Goal: Task Accomplishment & Management: Manage account settings

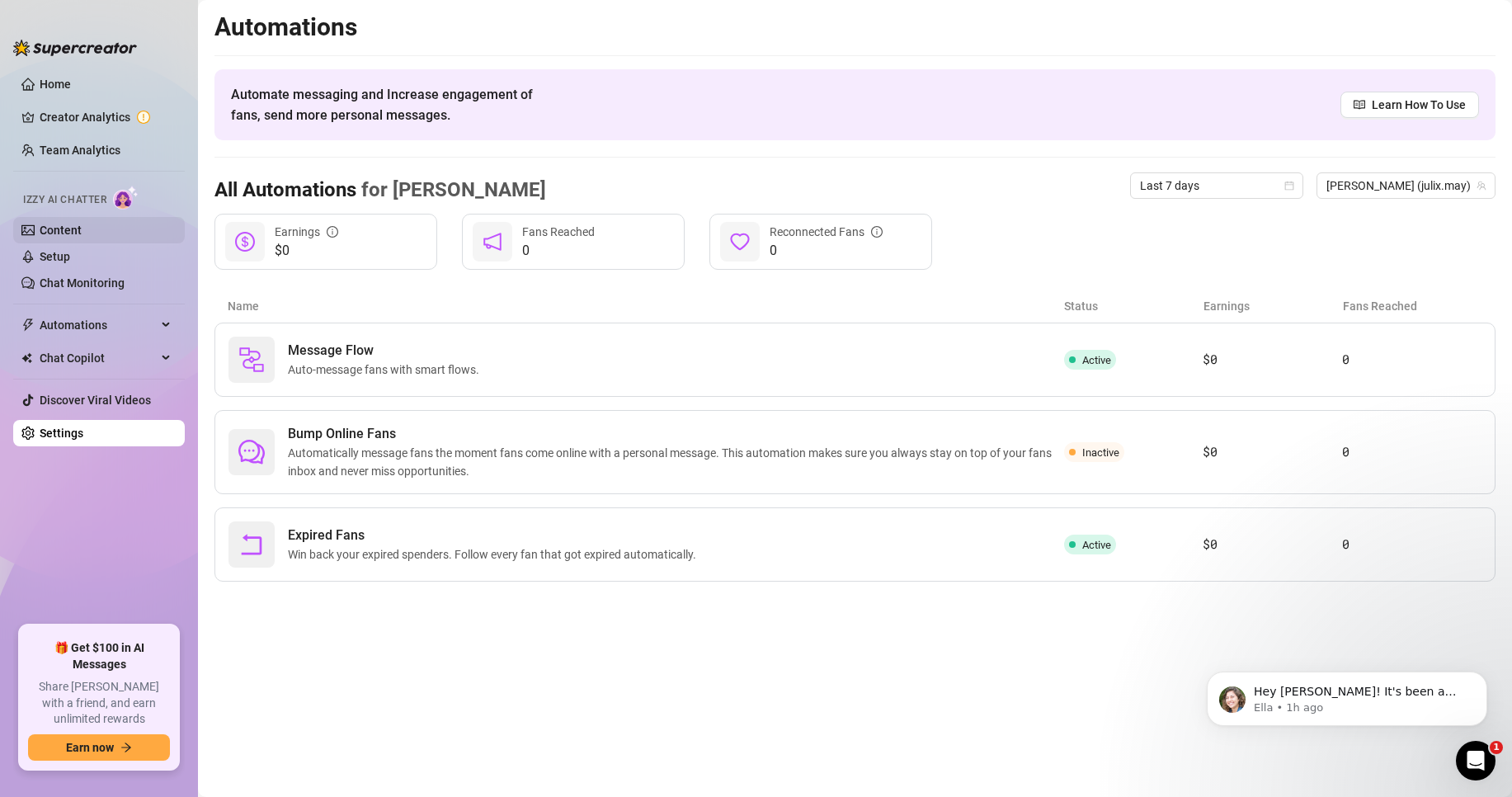
click at [81, 231] on link "Content" at bounding box center [60, 230] width 42 height 14
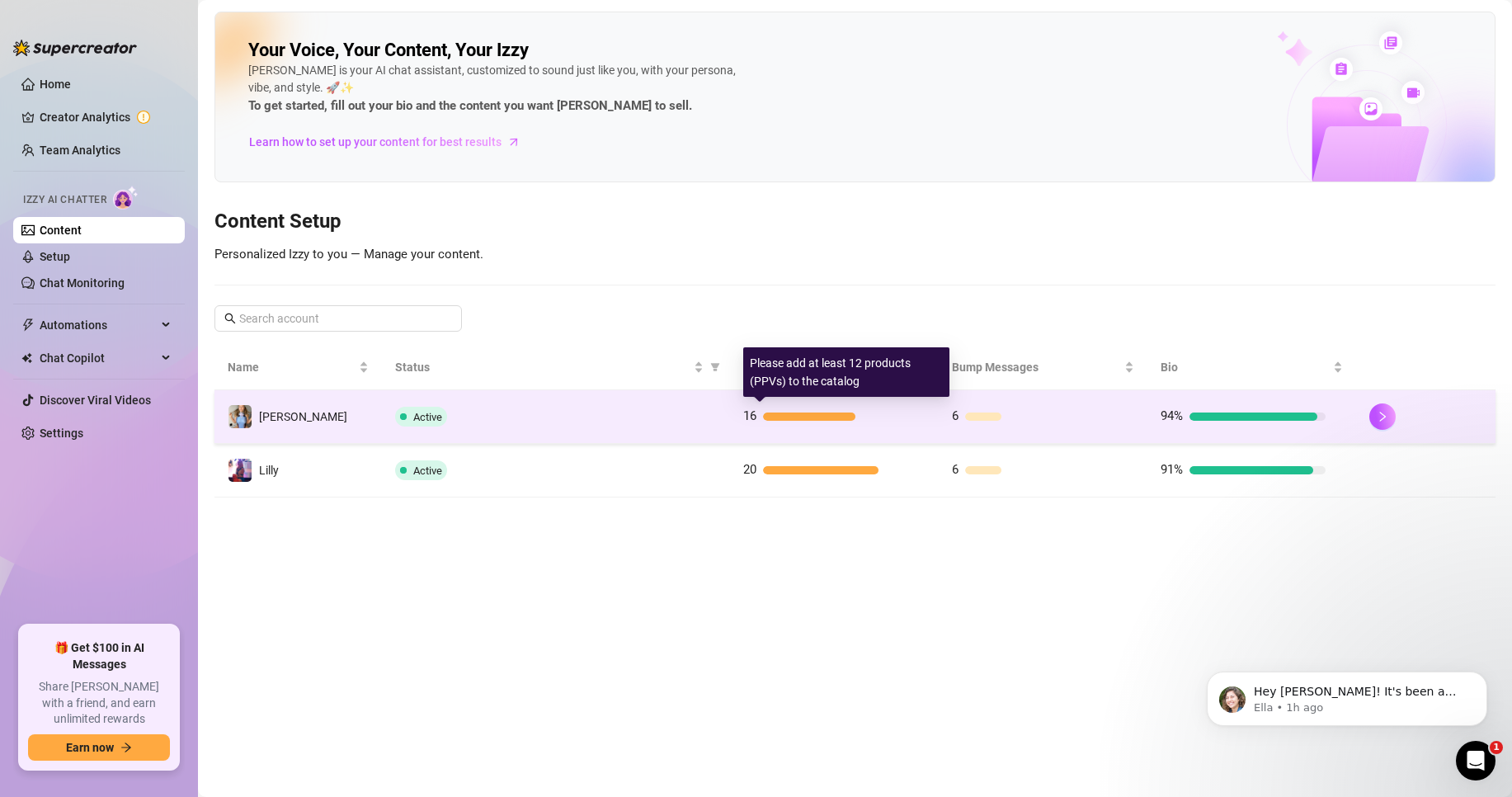
click at [847, 414] on div at bounding box center [809, 416] width 93 height 9
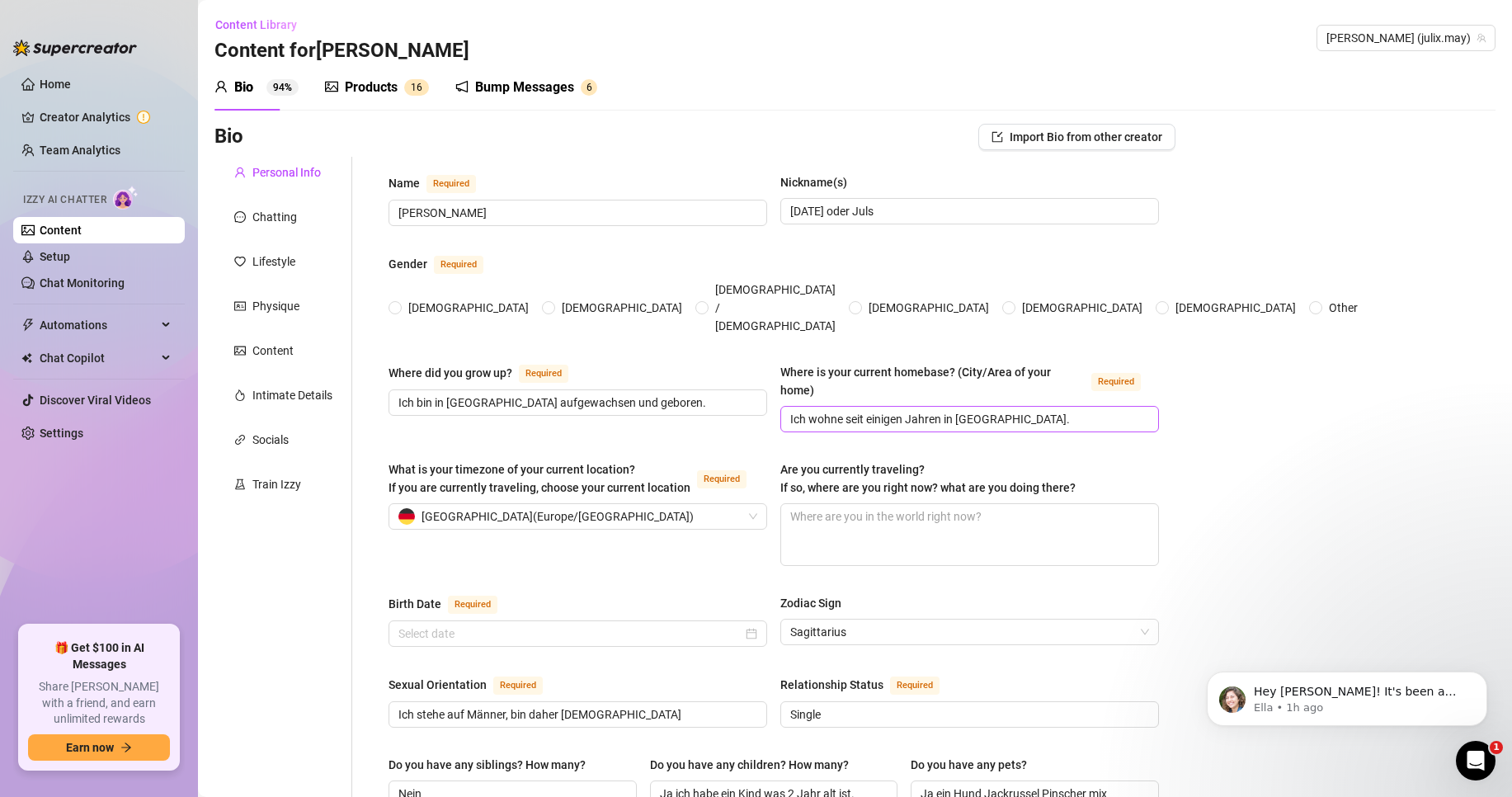
radio input "true"
type input "[DATE]"
click at [396, 86] on div "Products" at bounding box center [371, 87] width 53 height 19
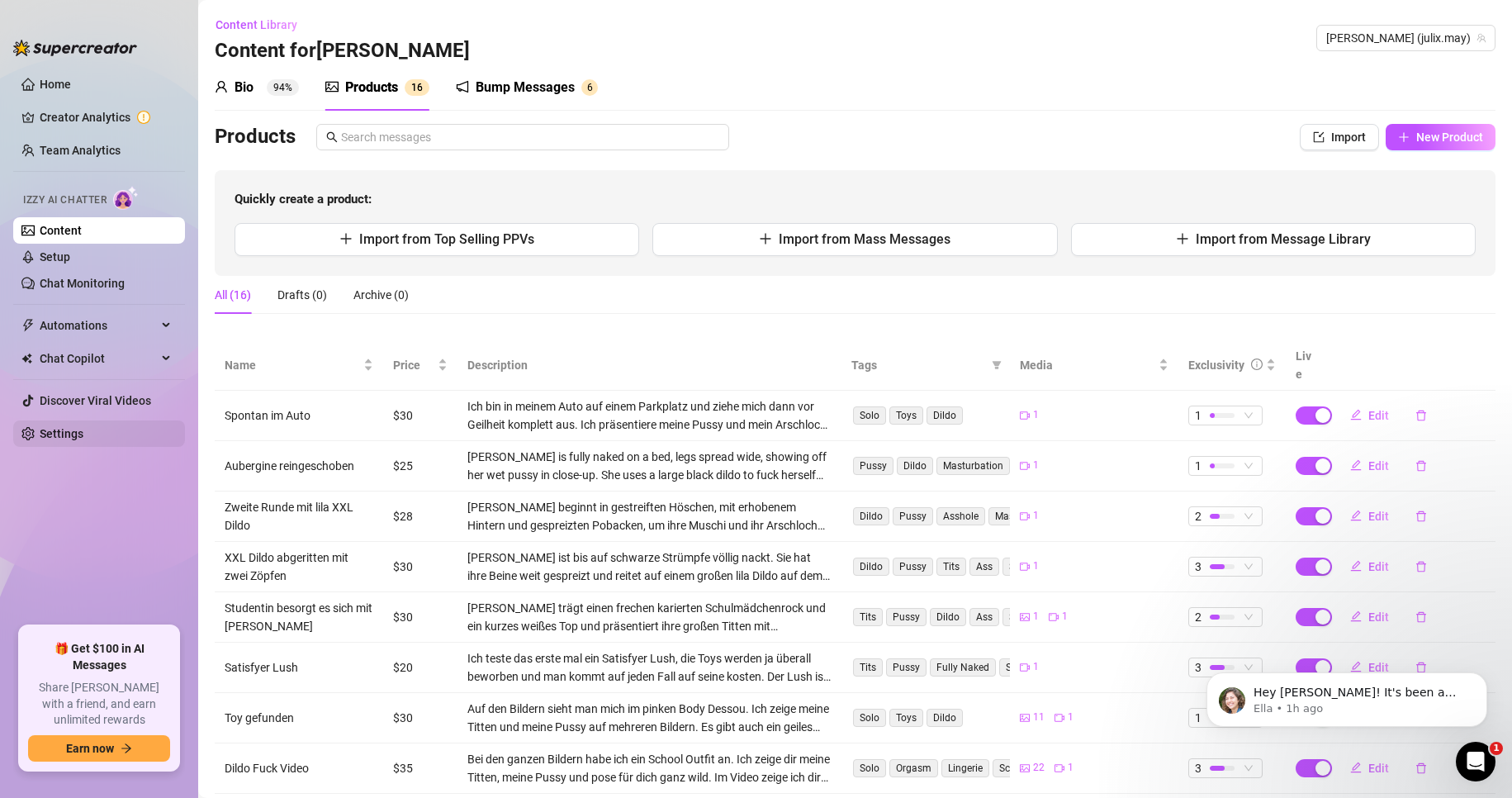
click at [70, 449] on ul "Home Creator Analytics Team Analytics Izzy AI Chatter Content Setup Chat Monito…" at bounding box center [99, 341] width 172 height 555
click at [65, 433] on link "Settings" at bounding box center [61, 433] width 44 height 14
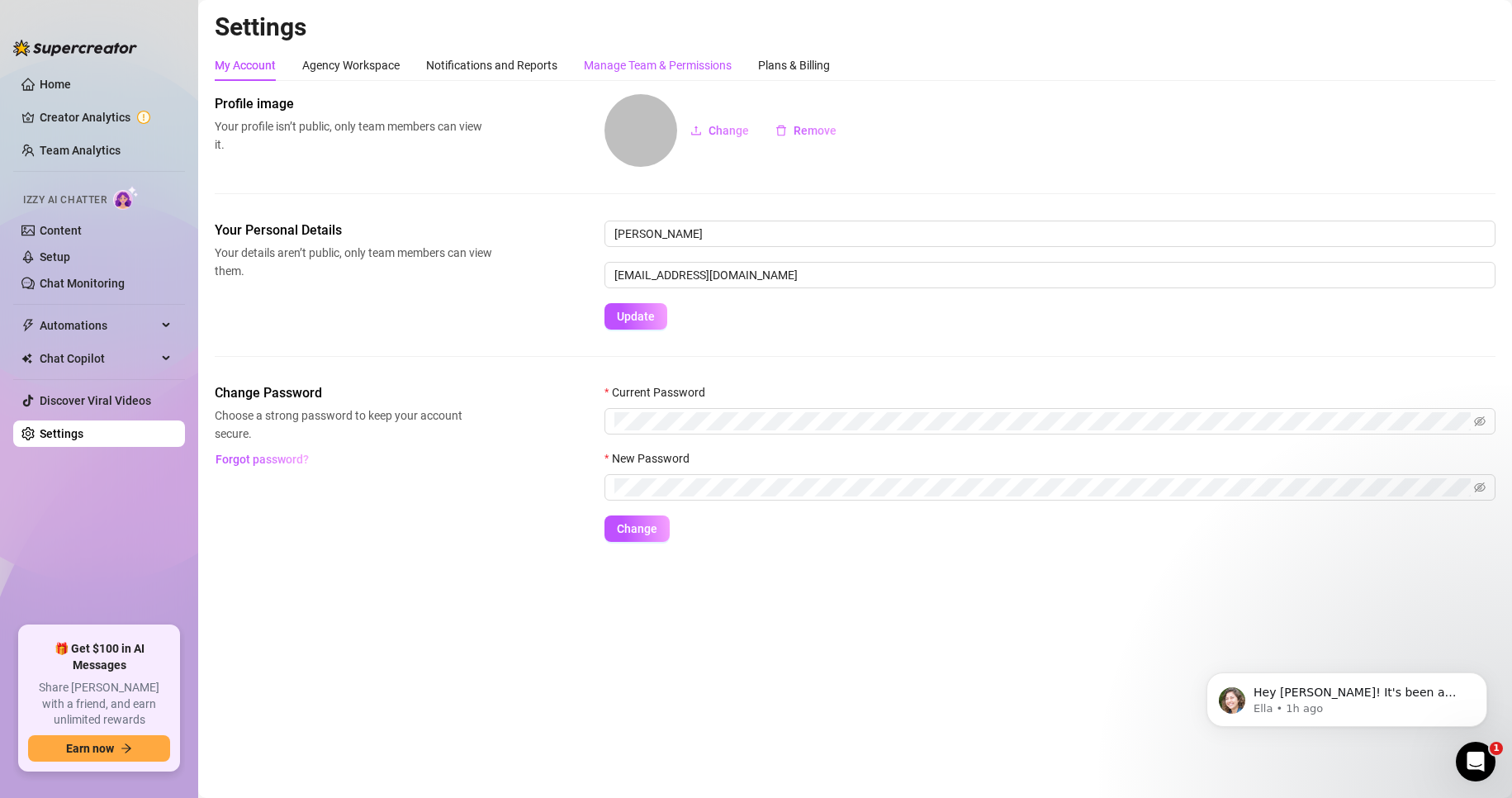
click at [655, 64] on div "Manage Team & Permissions" at bounding box center [657, 65] width 147 height 18
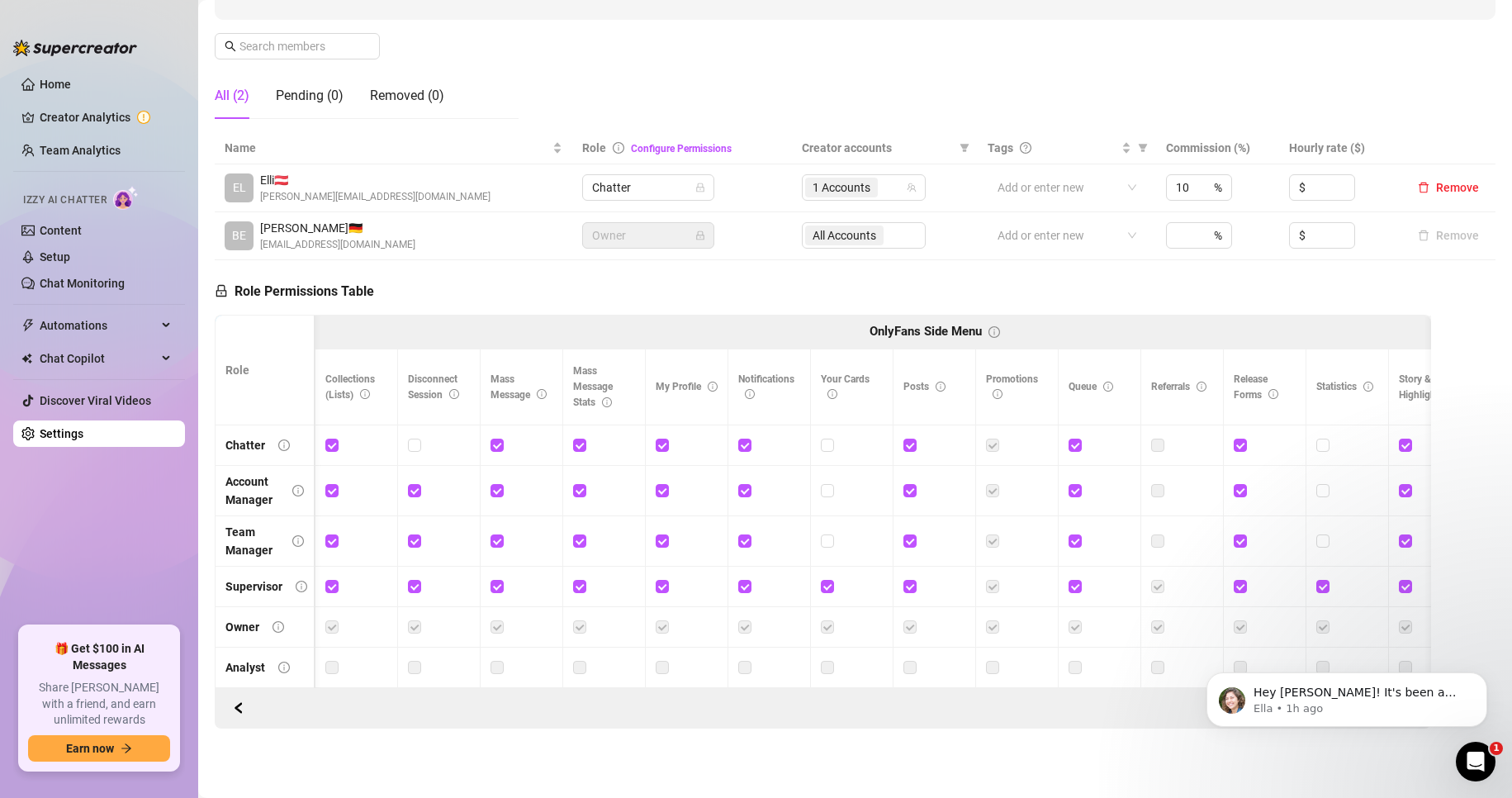
scroll to position [0, 937]
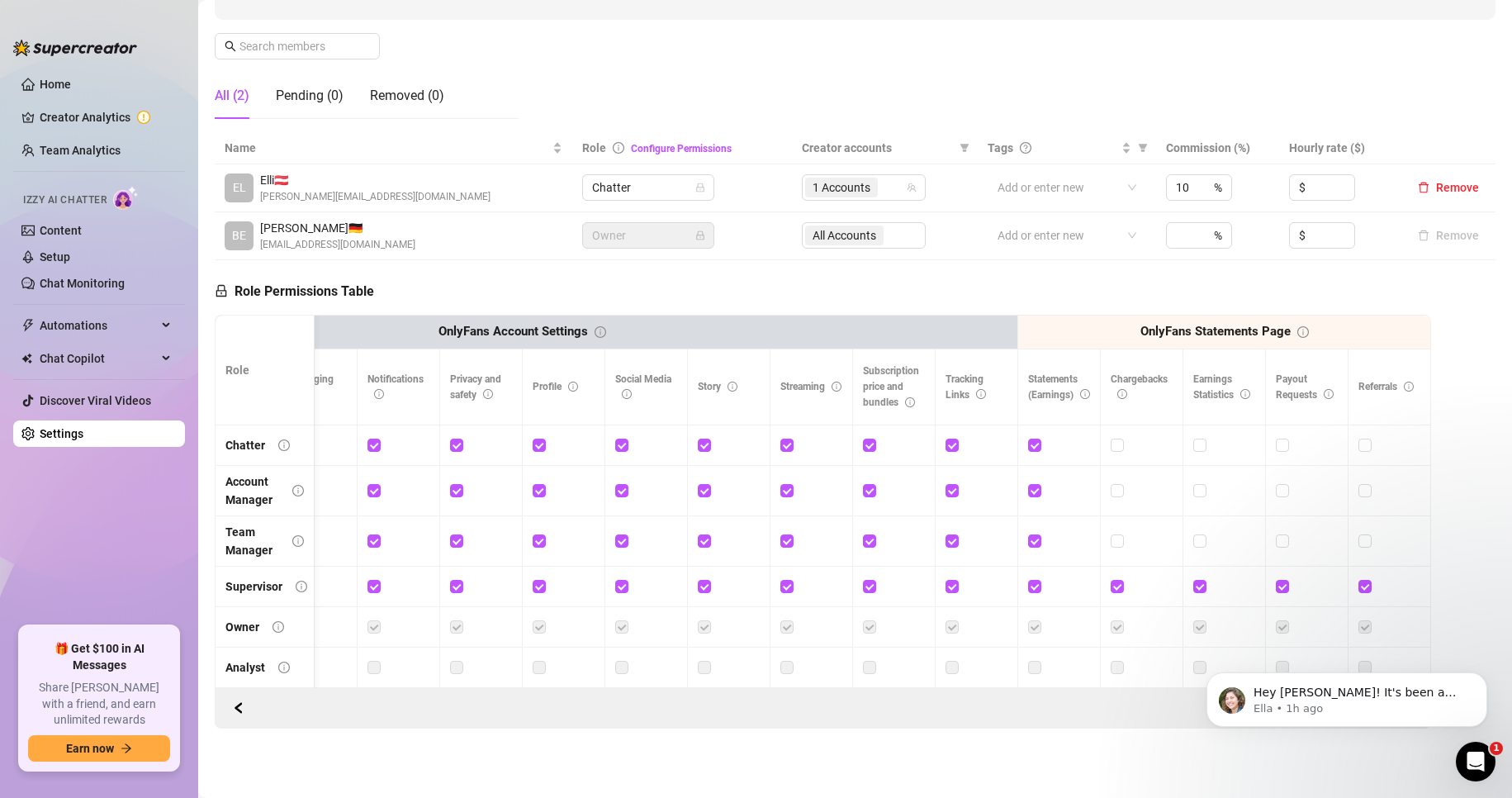
drag, startPoint x: 446, startPoint y: 685, endPoint x: 170, endPoint y: 125, distance: 624.3
